Goal: Task Accomplishment & Management: Complete application form

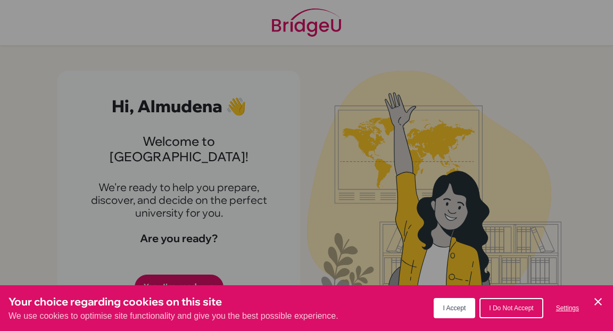
click at [504, 307] on span "I Do Not Accept" at bounding box center [511, 308] width 44 height 7
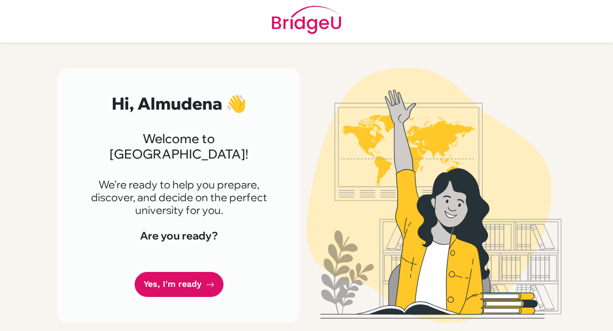
scroll to position [214, 0]
click at [219, 272] on link "Yes, I'm ready" at bounding box center [179, 284] width 89 height 25
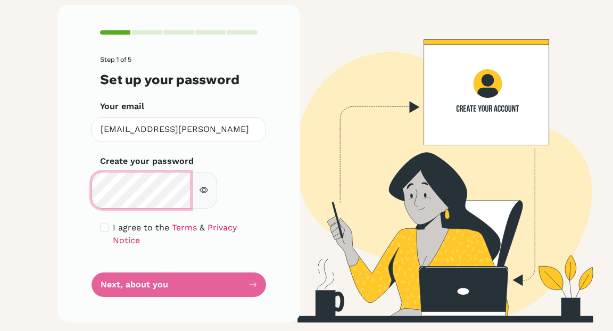
scroll to position [242, 0]
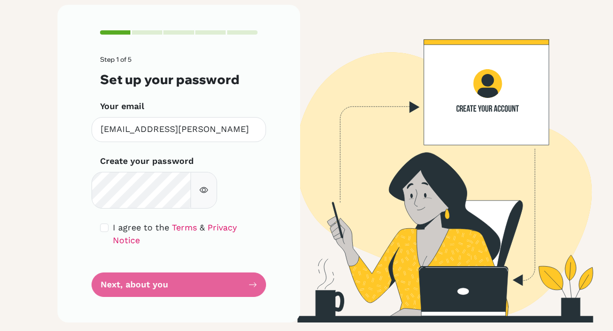
click at [208, 187] on icon "button" at bounding box center [204, 190] width 9 height 6
click at [109, 224] on input "checkbox" at bounding box center [104, 228] width 9 height 9
checkbox input "true"
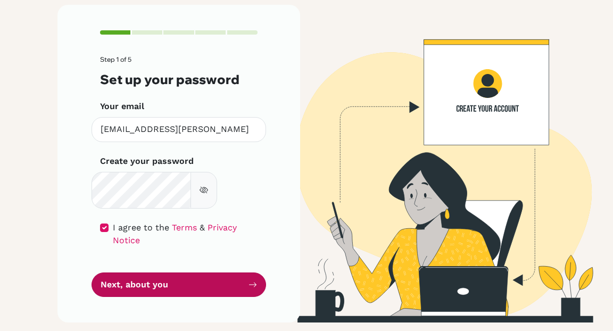
click at [146, 298] on button "Next, about you" at bounding box center [179, 285] width 175 height 25
